Goal: Task Accomplishment & Management: Use online tool/utility

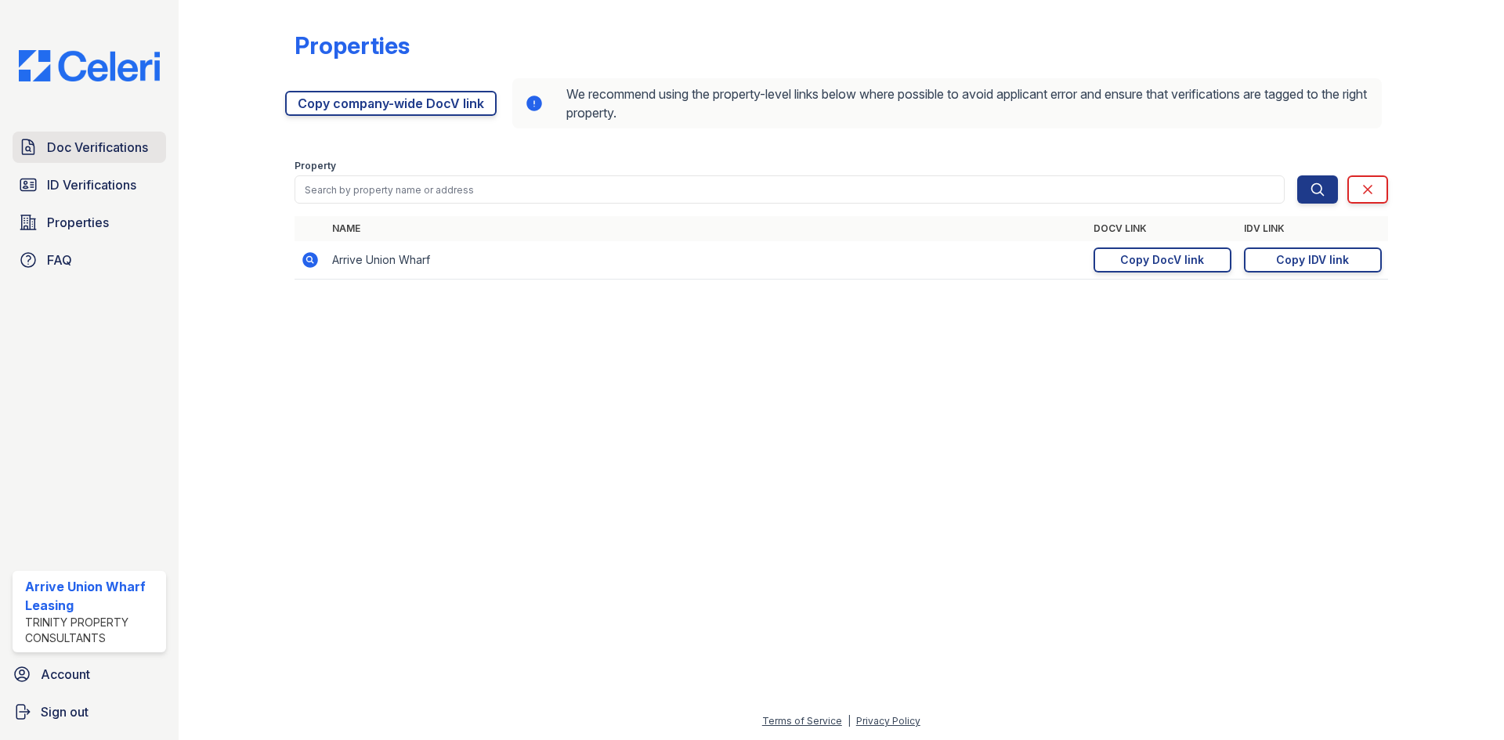
click at [75, 157] on link "Doc Verifications" at bounding box center [90, 147] width 154 height 31
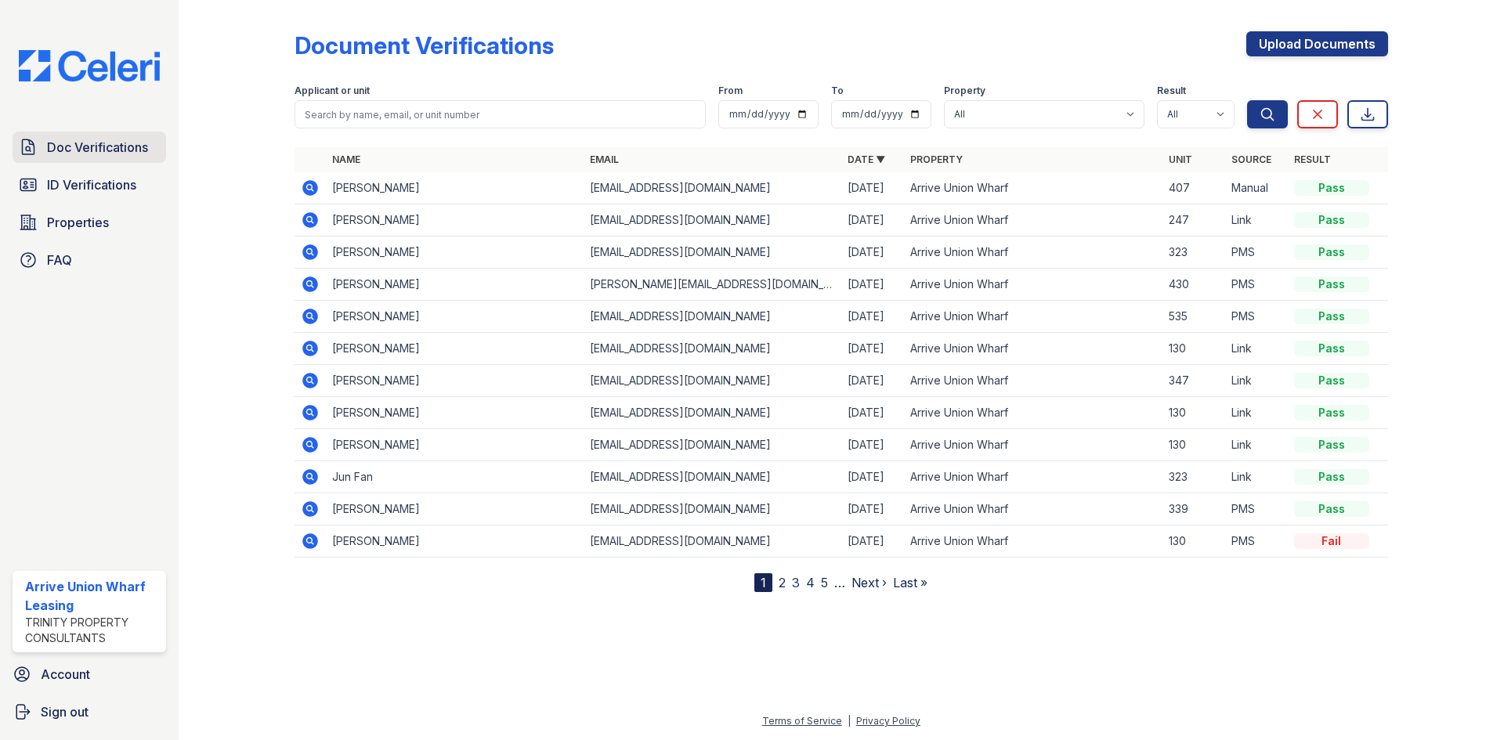
click at [92, 157] on link "Doc Verifications" at bounding box center [90, 147] width 154 height 31
click at [114, 146] on span "Doc Verifications" at bounding box center [97, 147] width 101 height 19
click at [70, 150] on span "Doc Verifications" at bounding box center [97, 147] width 101 height 19
click at [319, 190] on icon at bounding box center [310, 188] width 19 height 19
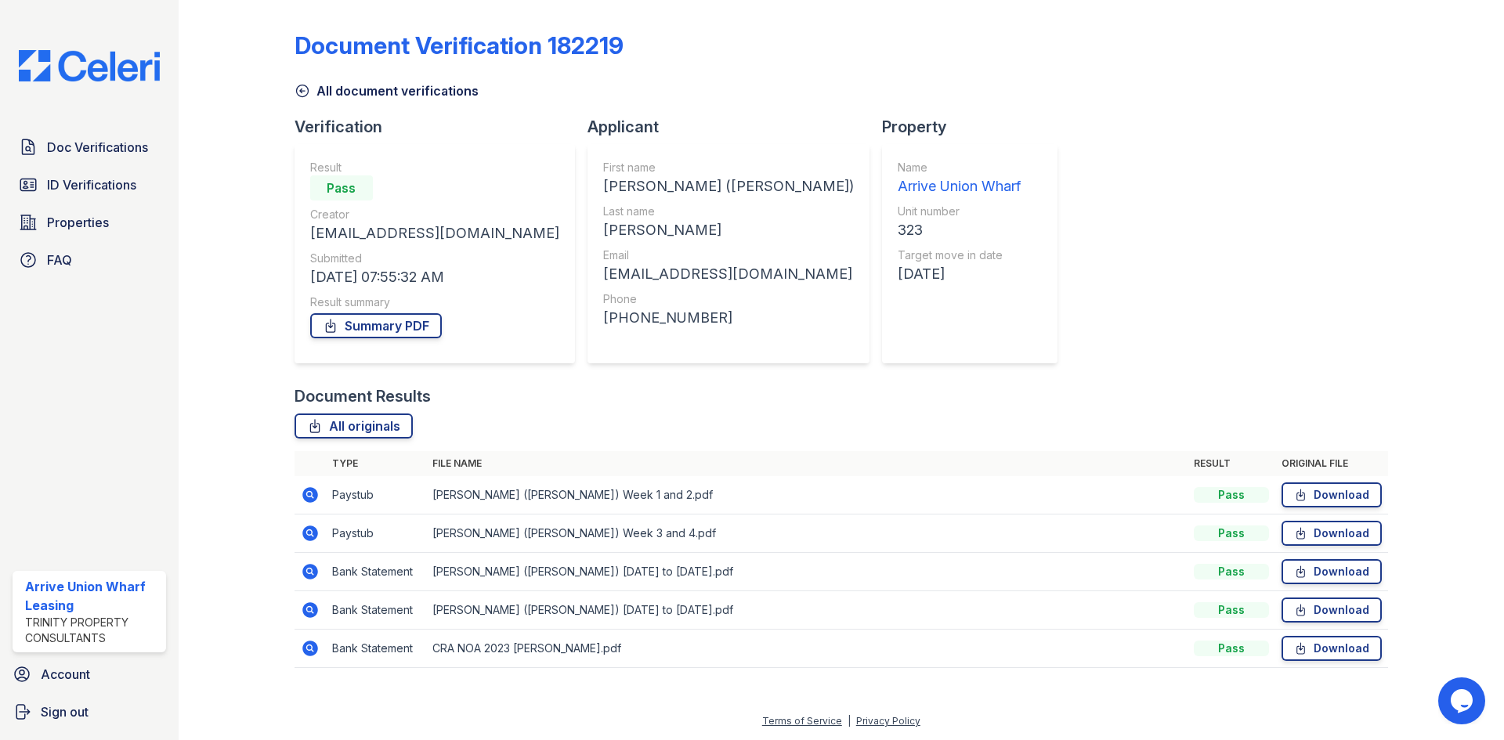
click at [302, 494] on icon at bounding box center [310, 495] width 19 height 19
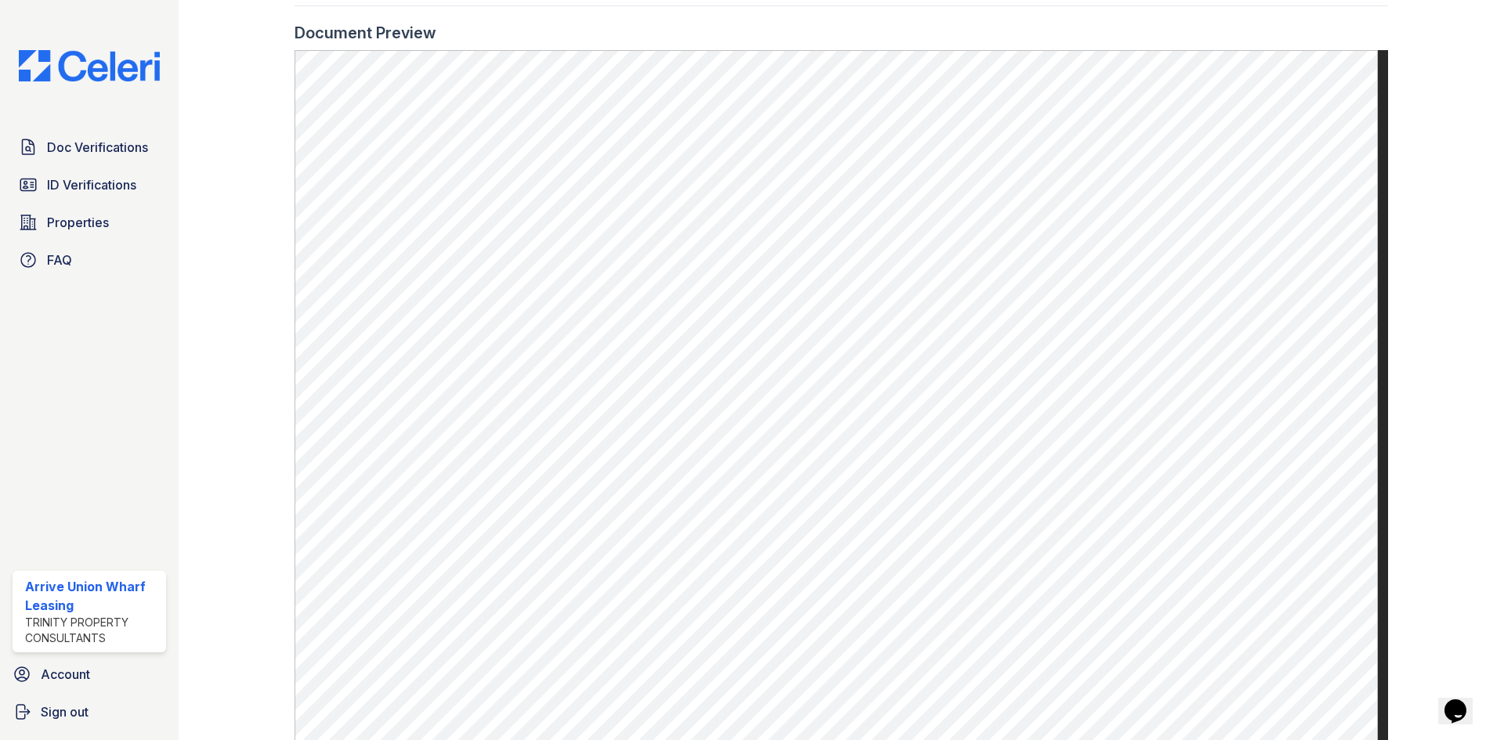
scroll to position [548, 0]
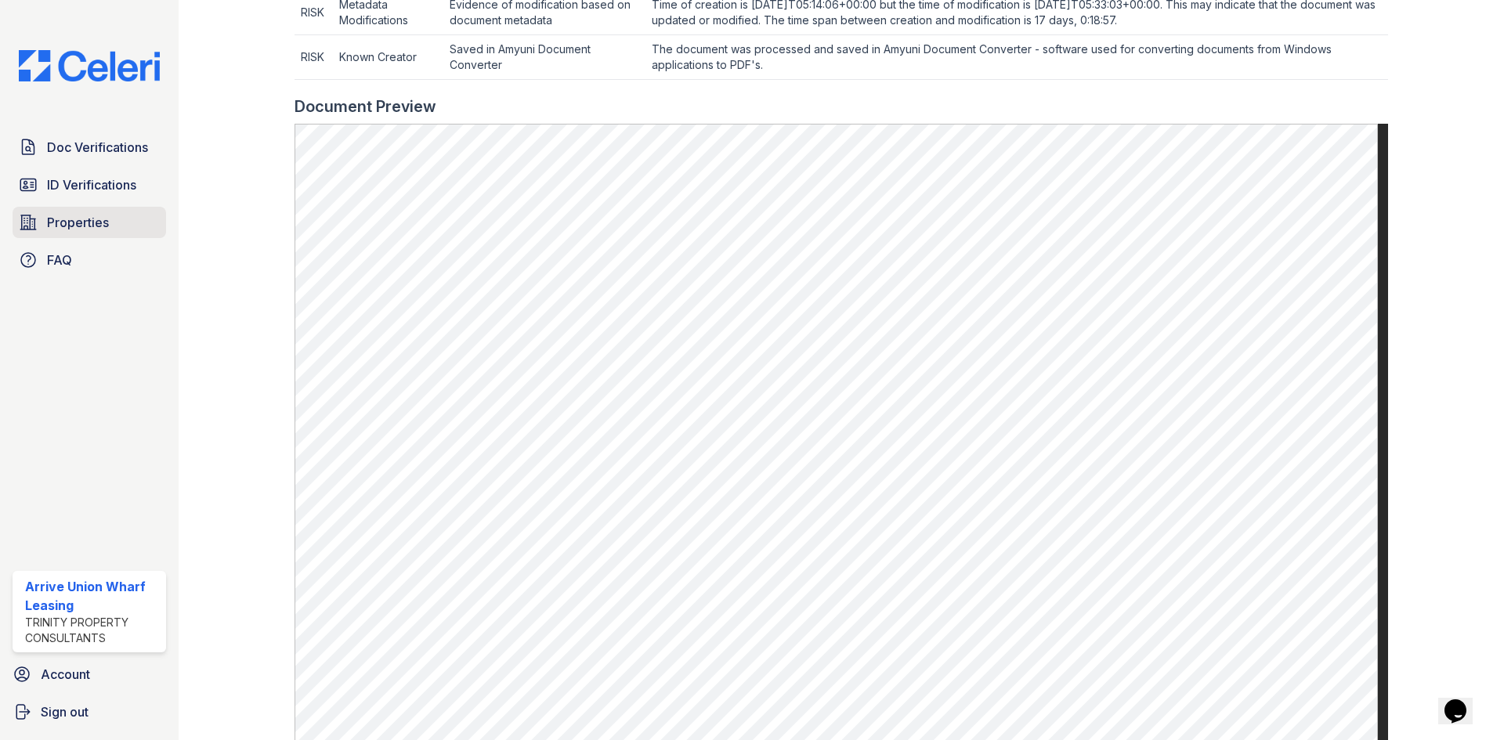
click at [76, 227] on span "Properties" at bounding box center [78, 222] width 62 height 19
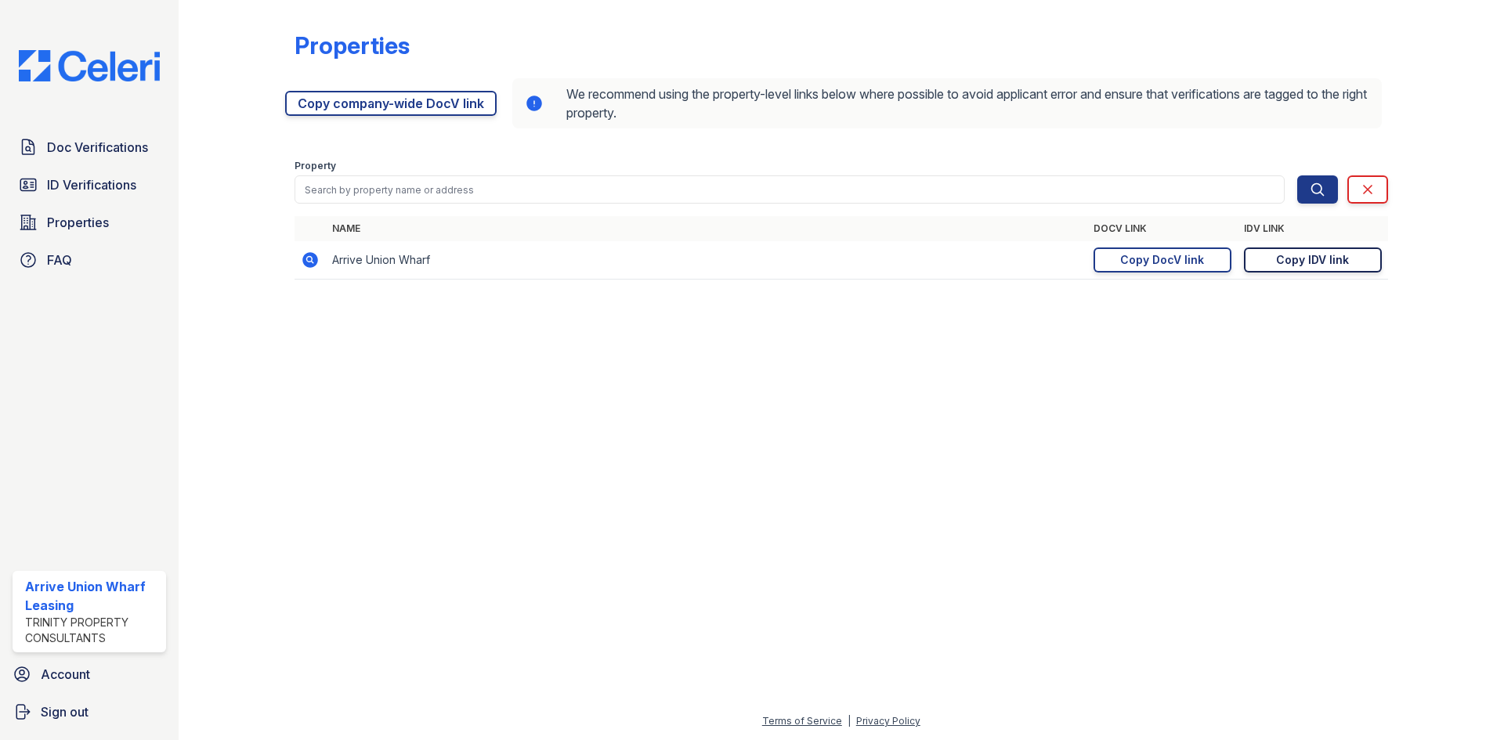
click at [1333, 261] on div "Copy IDV link" at bounding box center [1312, 260] width 73 height 16
